Goal: Task Accomplishment & Management: Manage account settings

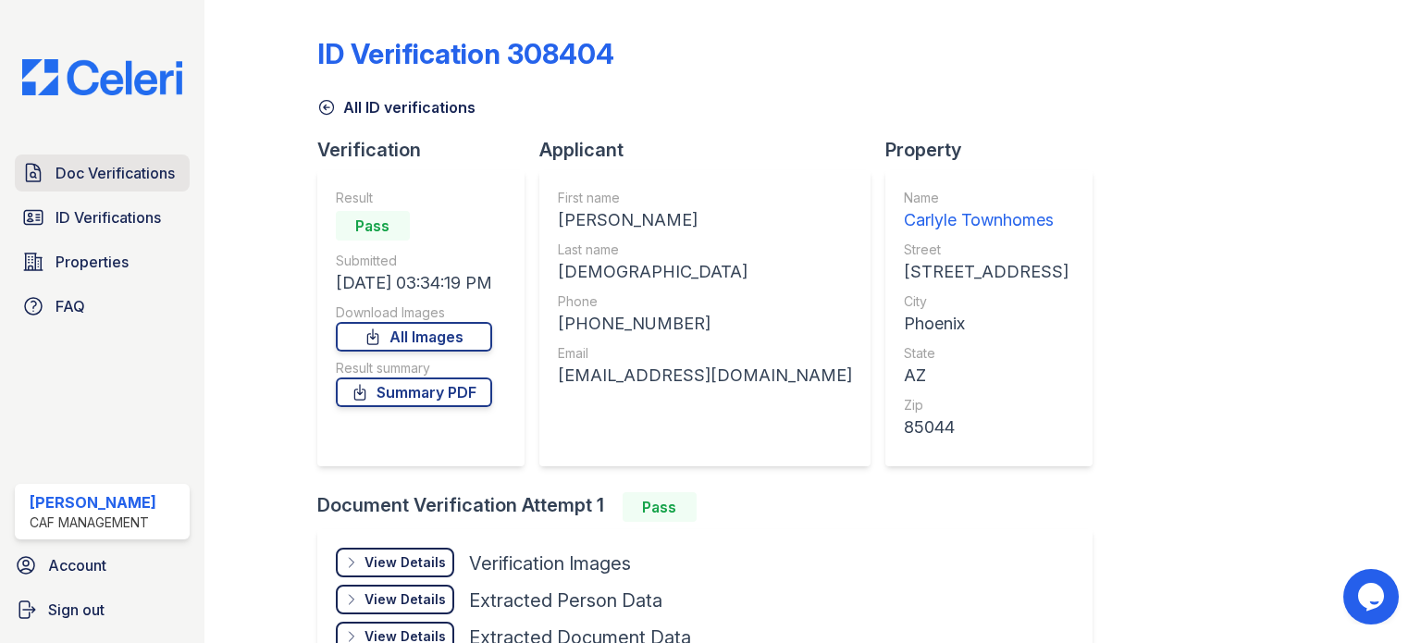
click at [108, 164] on span "Doc Verifications" at bounding box center [115, 173] width 119 height 22
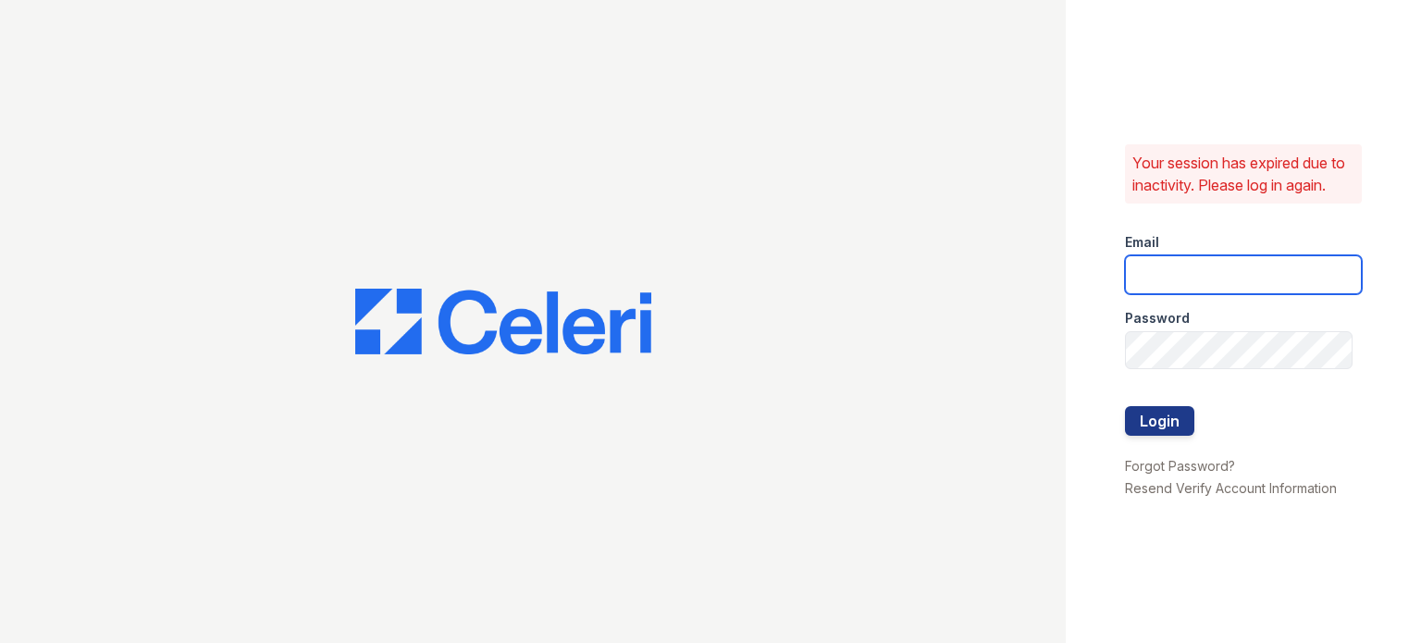
type input "[DOMAIN_NAME][EMAIL_ADDRESS][DOMAIN_NAME]"
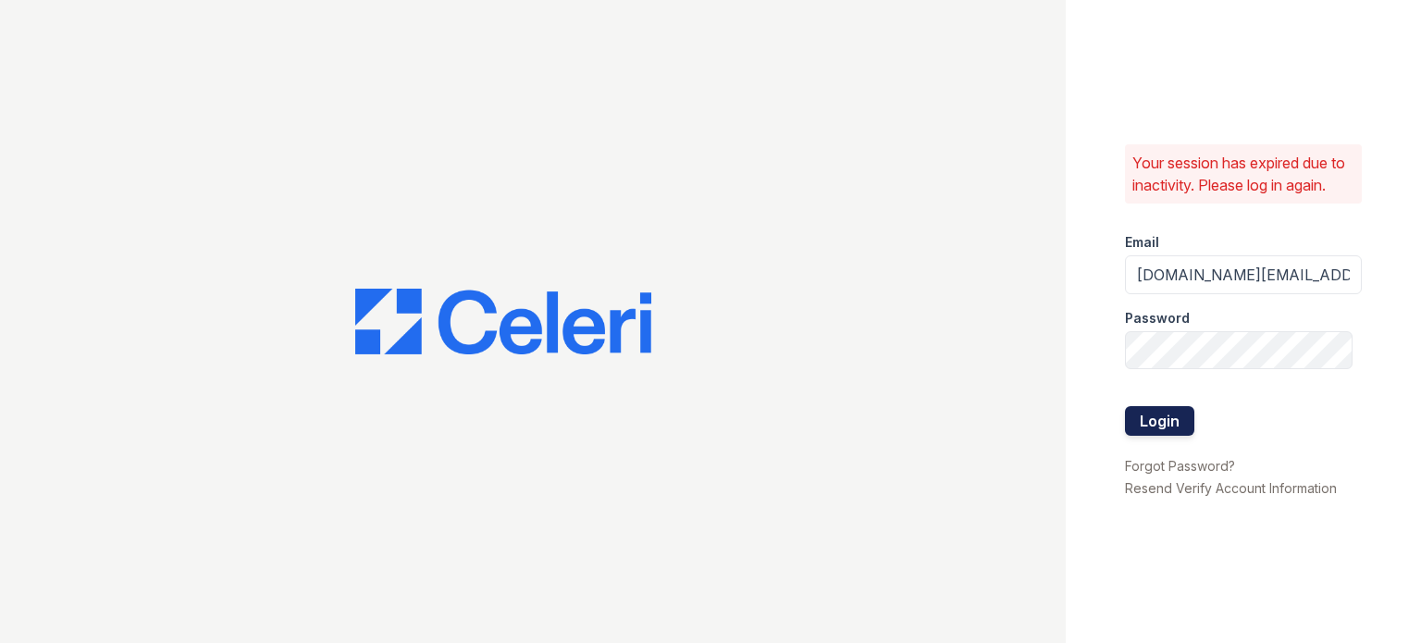
click at [1180, 428] on button "Login" at bounding box center [1159, 421] width 69 height 30
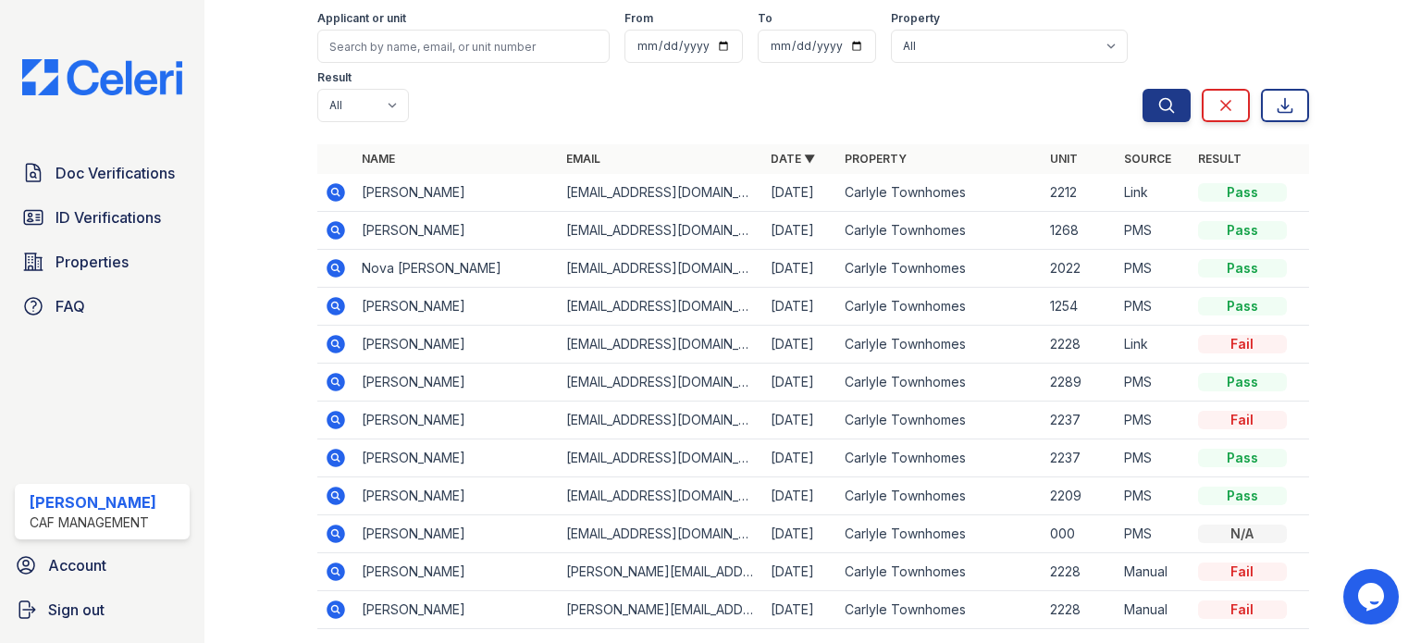
scroll to position [154, 0]
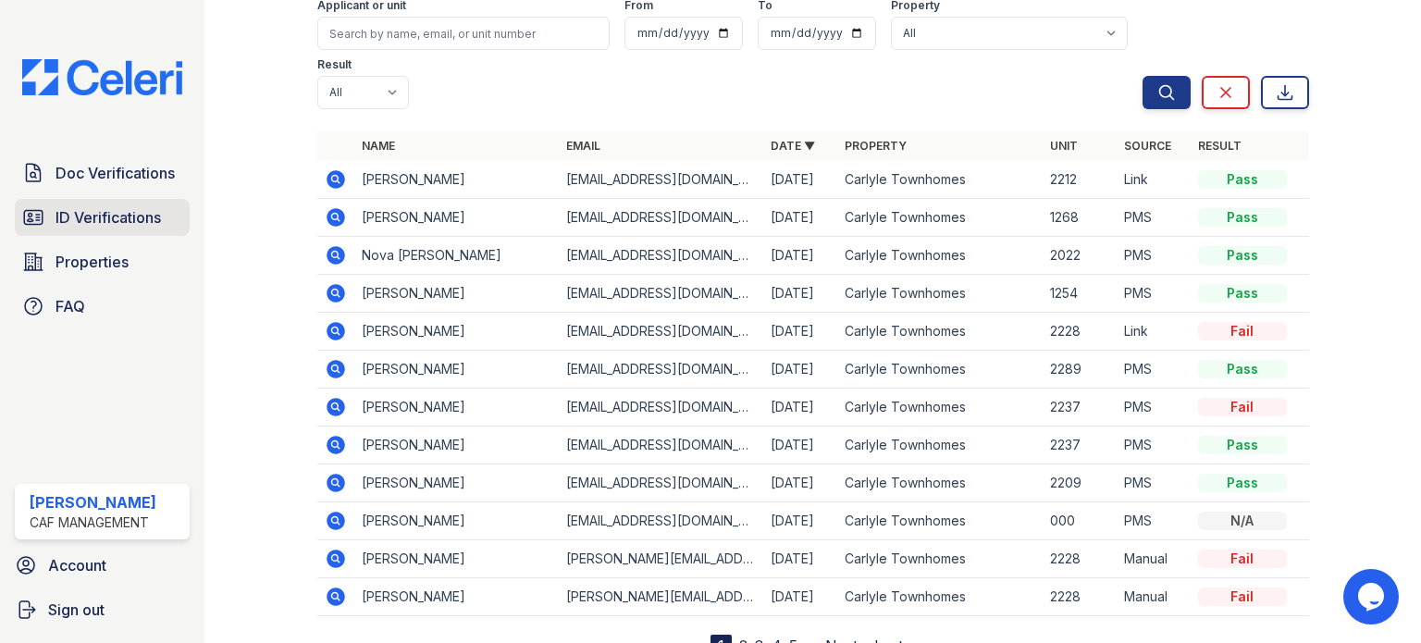
drag, startPoint x: 96, startPoint y: 216, endPoint x: 118, endPoint y: 221, distance: 22.9
click at [96, 216] on span "ID Verifications" at bounding box center [108, 217] width 105 height 22
